Goal: Information Seeking & Learning: Check status

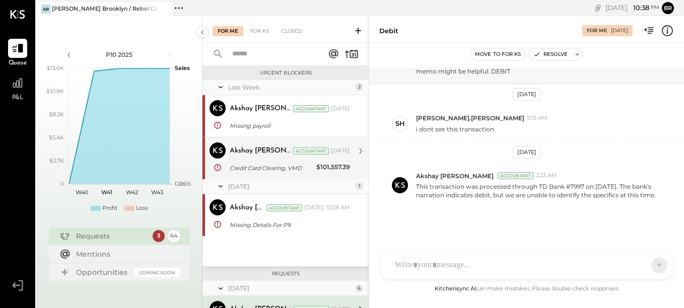
click at [286, 168] on div "Credit Card Clearing, VMD" at bounding box center [272, 168] width 84 height 10
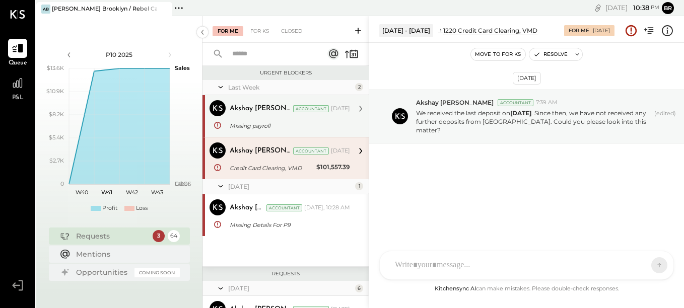
click at [318, 114] on div "Akshay koshti Accountant Oct 03, 2025" at bounding box center [290, 109] width 120 height 14
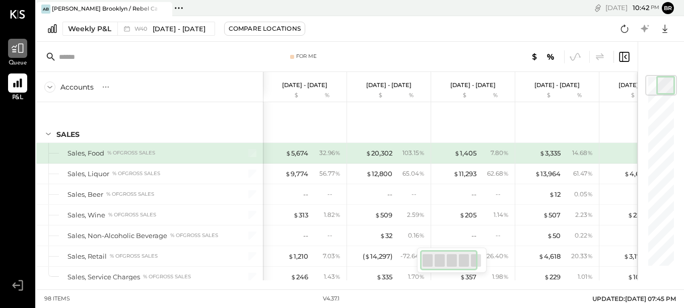
click at [21, 52] on icon at bounding box center [17, 48] width 13 height 13
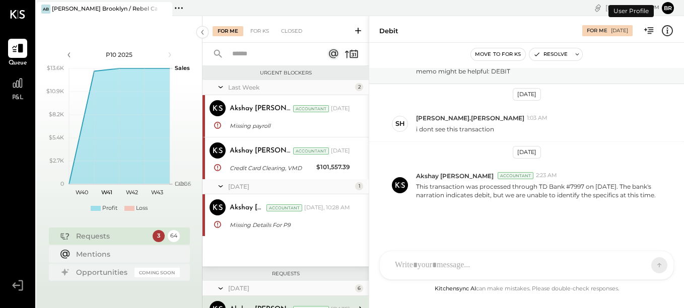
scroll to position [134, 0]
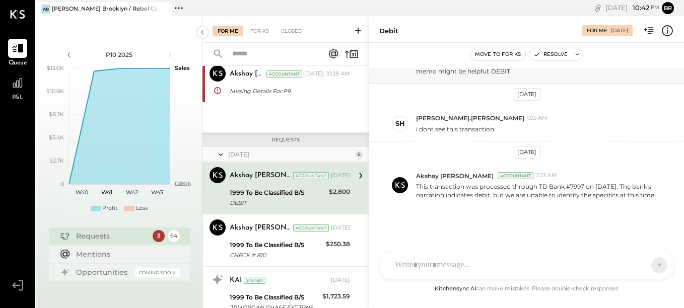
click at [312, 93] on div "Missing Details For P9" at bounding box center [288, 91] width 117 height 10
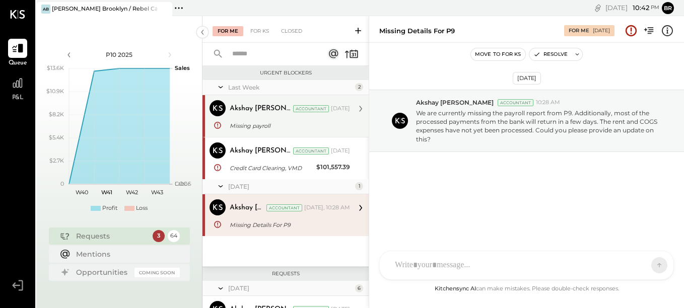
click at [326, 124] on div "Missing payroll" at bounding box center [288, 126] width 117 height 10
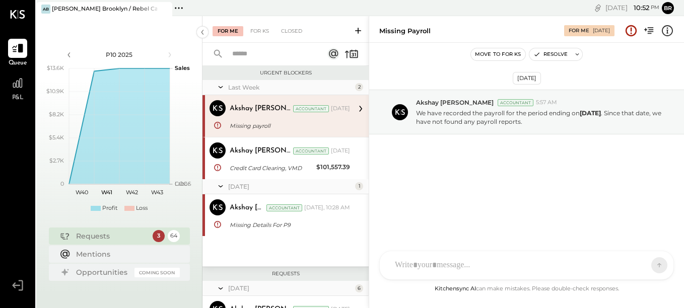
click at [348, 91] on div "Last Week" at bounding box center [290, 87] width 124 height 9
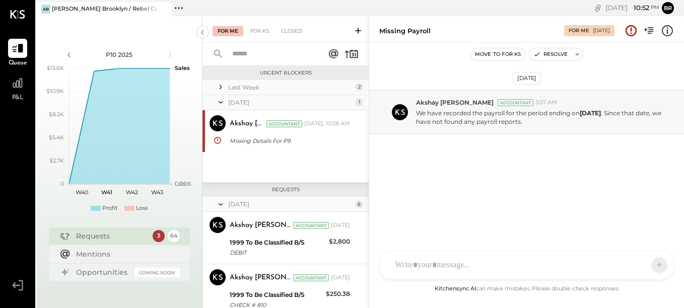
click at [348, 91] on div "Last Week" at bounding box center [290, 87] width 124 height 9
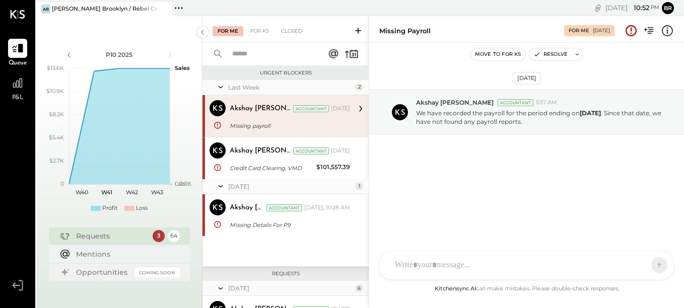
click at [348, 91] on div "Last Week" at bounding box center [290, 87] width 124 height 9
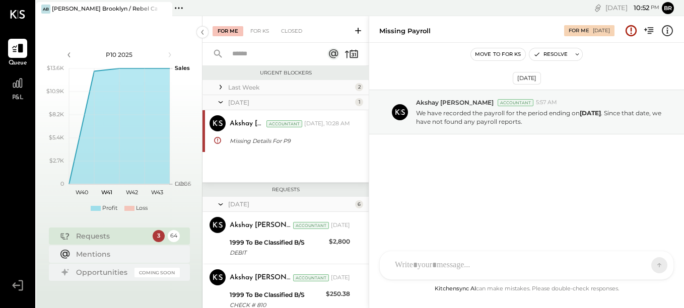
click at [15, 97] on span "P&L" at bounding box center [18, 98] width 12 height 9
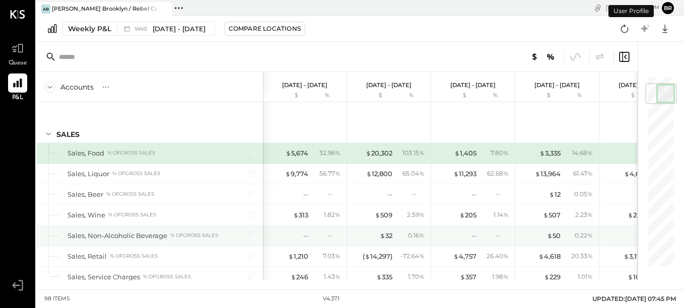
scroll to position [69, 0]
